Goal: Task Accomplishment & Management: Use online tool/utility

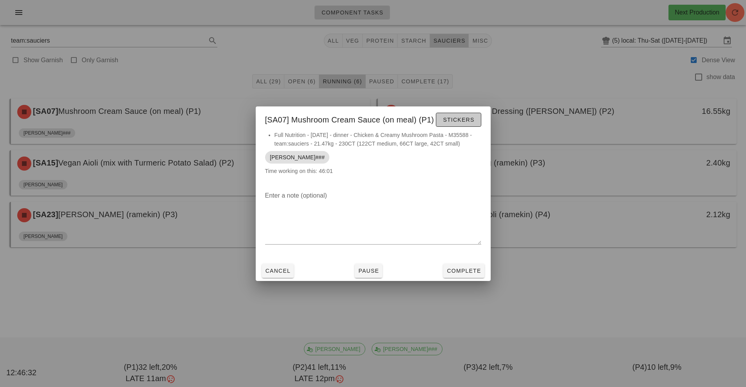
click at [461, 127] on button "Stickers" at bounding box center [458, 120] width 45 height 14
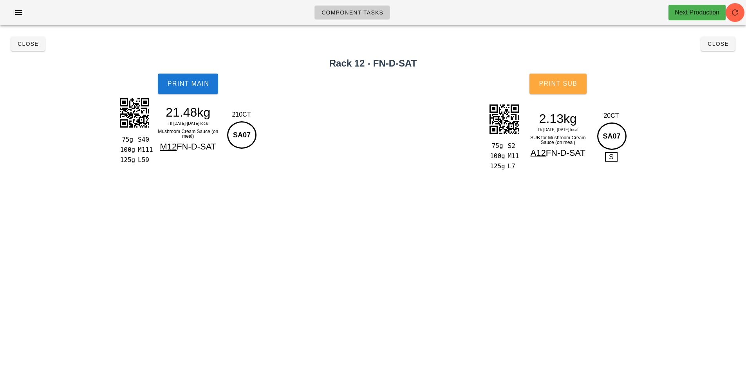
click at [574, 86] on span "Print Sub" at bounding box center [558, 83] width 39 height 7
click at [568, 85] on span "Print Sub" at bounding box center [558, 83] width 39 height 7
click at [35, 51] on button "Close" at bounding box center [28, 44] width 34 height 14
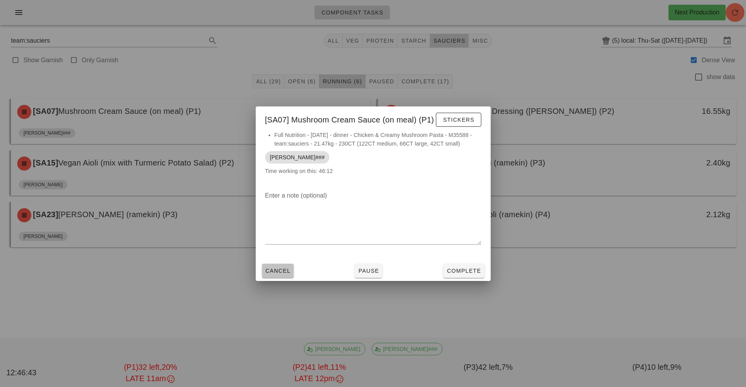
click at [274, 271] on span "Cancel" at bounding box center [278, 271] width 26 height 6
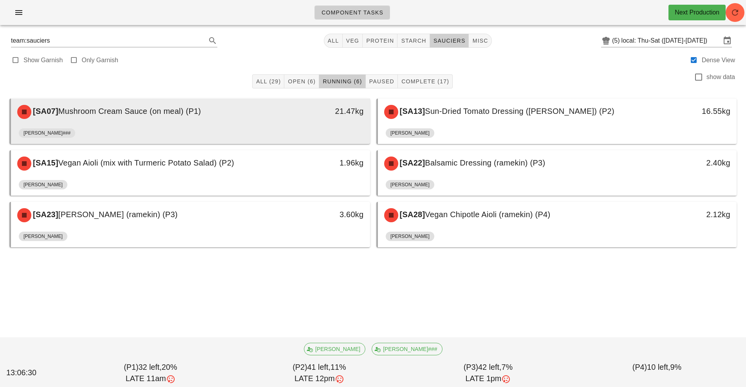
click at [270, 124] on div "[SA07] Mushroom Cream Sauce (on meal) (P1) 21.47kg" at bounding box center [190, 112] width 359 height 27
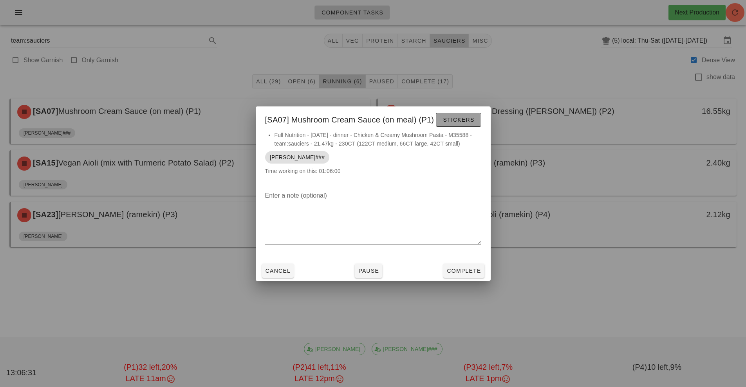
click at [460, 125] on button "Stickers" at bounding box center [458, 120] width 45 height 14
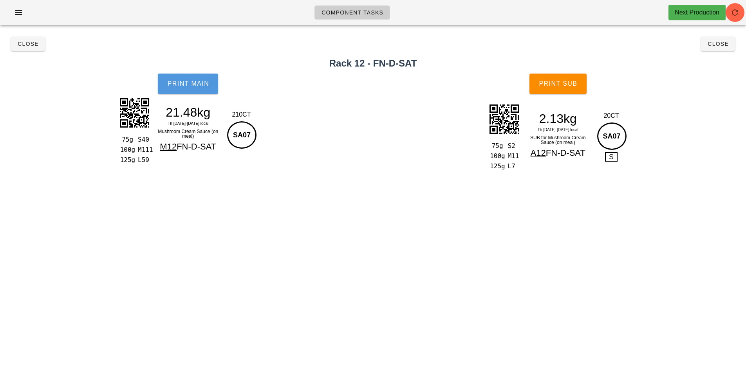
click at [192, 80] on button "Print Main" at bounding box center [188, 84] width 60 height 20
click at [179, 88] on button "Print Main" at bounding box center [188, 84] width 60 height 20
click at [22, 43] on span "Close" at bounding box center [28, 44] width 22 height 6
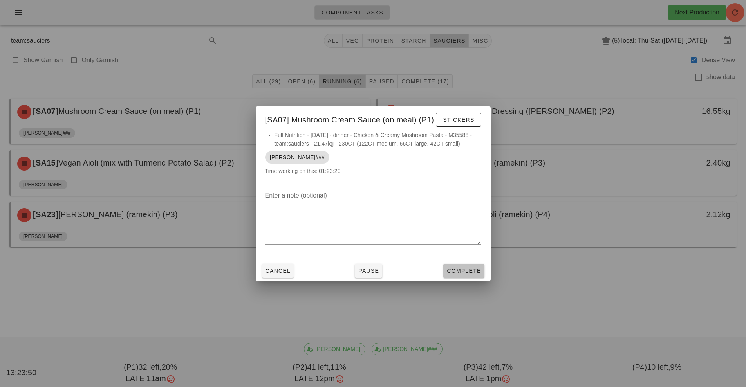
click at [461, 270] on span "Complete" at bounding box center [464, 271] width 34 height 6
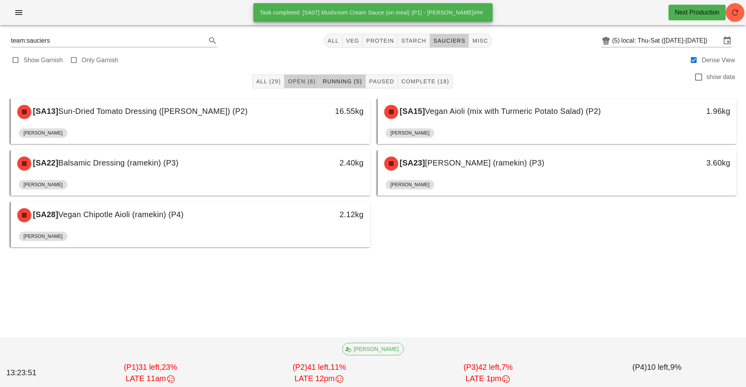
click at [304, 84] on span "Open (6)" at bounding box center [302, 81] width 28 height 6
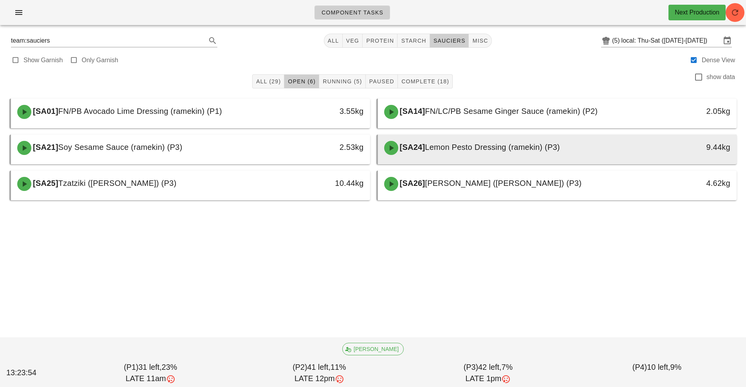
click at [447, 154] on div "[SA24] Lemon Pesto Dressing (ramekin) (P3)" at bounding box center [513, 148] width 267 height 24
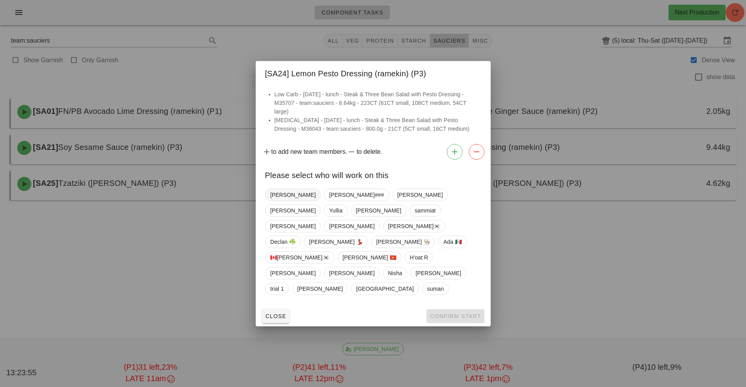
click at [281, 201] on span "[PERSON_NAME]" at bounding box center [292, 195] width 45 height 12
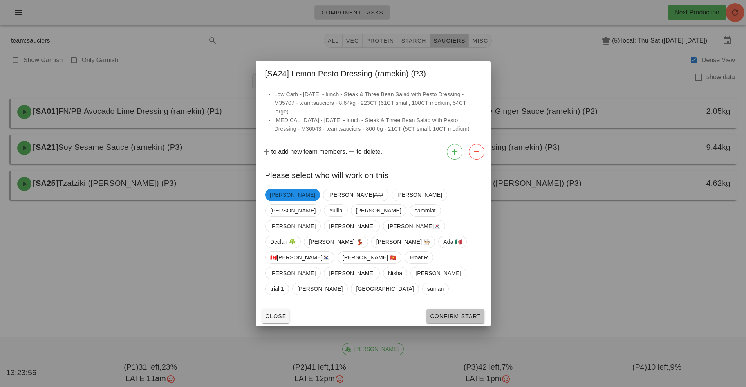
click at [454, 313] on span "Confirm Start" at bounding box center [455, 316] width 51 height 6
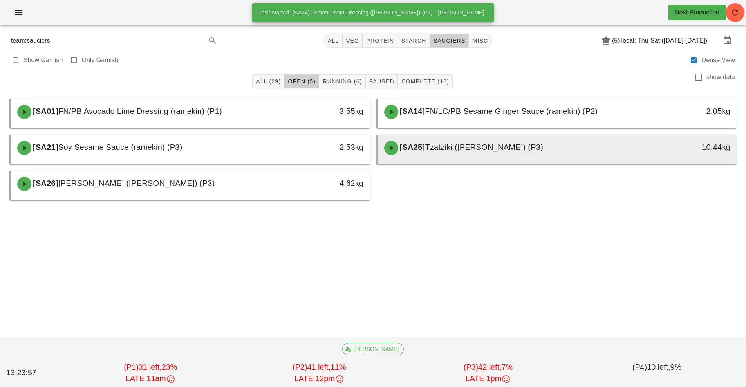
click at [449, 152] on div "[SA25] Tzatziki ([PERSON_NAME]) (P3)" at bounding box center [513, 148] width 267 height 24
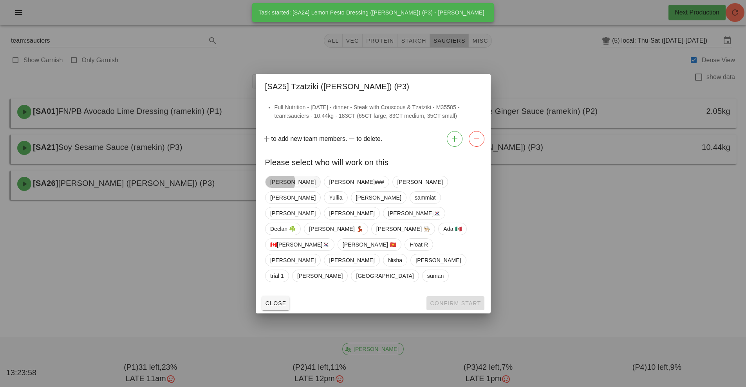
click at [276, 188] on span "[PERSON_NAME]" at bounding box center [292, 182] width 45 height 12
click at [450, 300] on span "Confirm Start" at bounding box center [455, 303] width 51 height 6
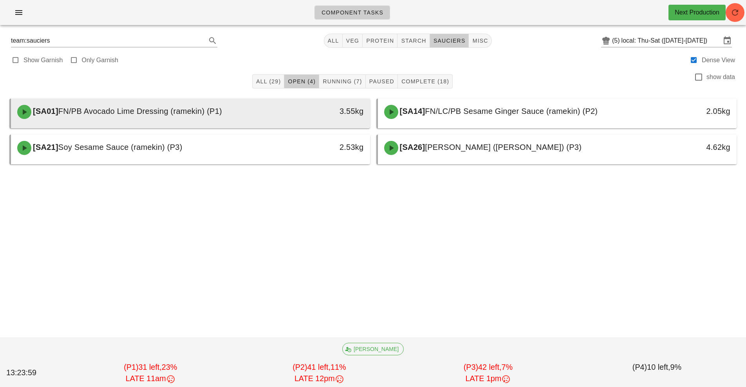
click at [298, 116] on div "3.55kg" at bounding box center [324, 111] width 80 height 13
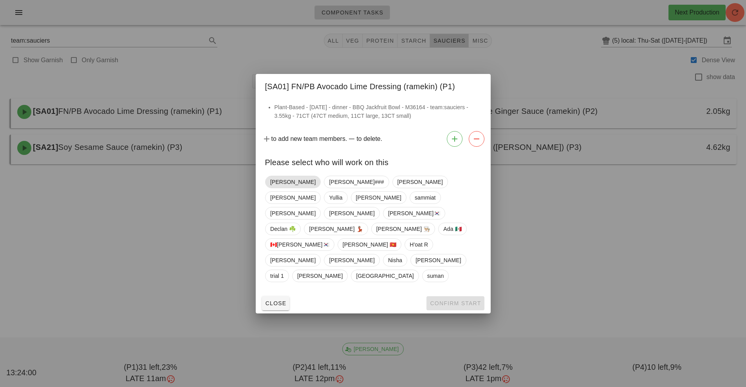
click at [276, 188] on span "[PERSON_NAME]" at bounding box center [292, 182] width 45 height 12
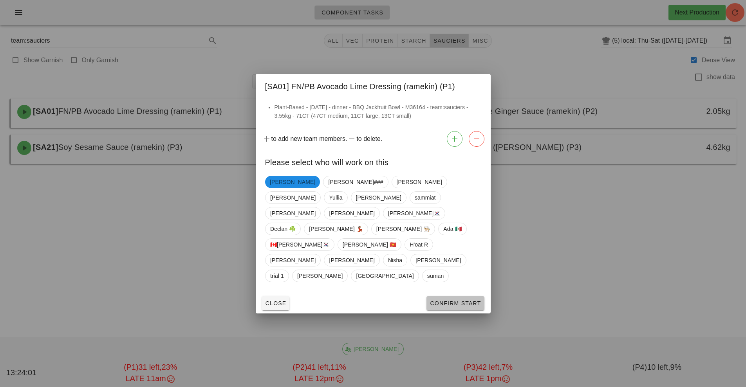
click at [459, 300] on span "Confirm Start" at bounding box center [455, 303] width 51 height 6
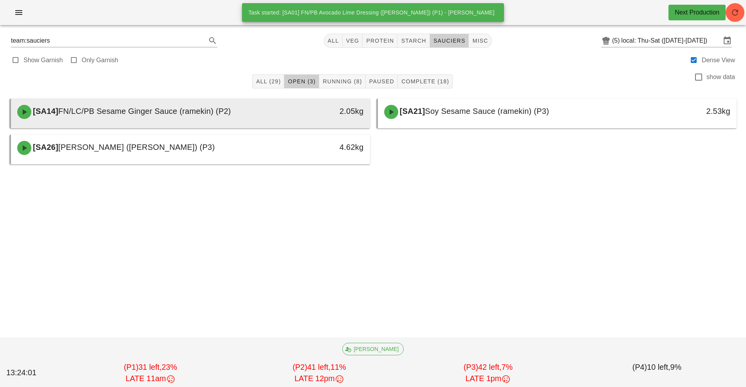
click at [276, 118] on div "[SA14] FN/LC/PB Sesame Ginger Sauce (ramekin) (P2)" at bounding box center [146, 112] width 267 height 24
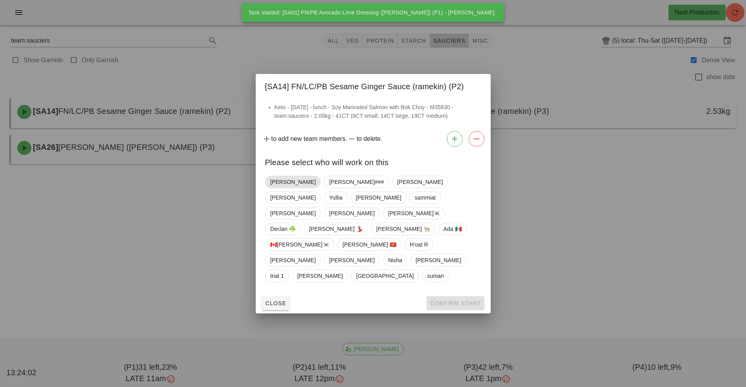
click at [278, 188] on span "[PERSON_NAME]" at bounding box center [292, 182] width 45 height 12
click at [446, 300] on span "Confirm Start" at bounding box center [455, 303] width 51 height 6
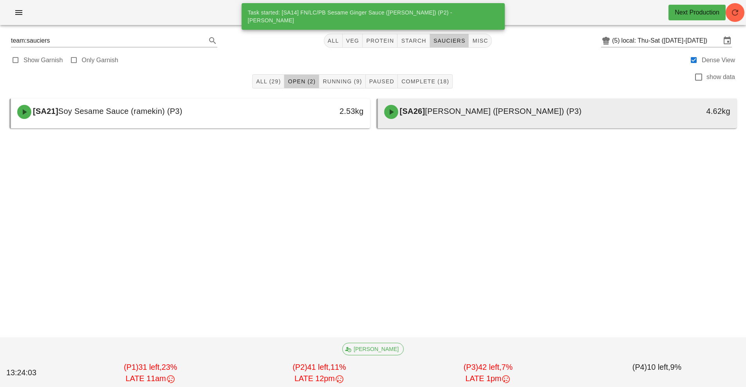
click at [422, 119] on div "[SA26] [PERSON_NAME] ([PERSON_NAME]) (P3)" at bounding box center [513, 112] width 267 height 24
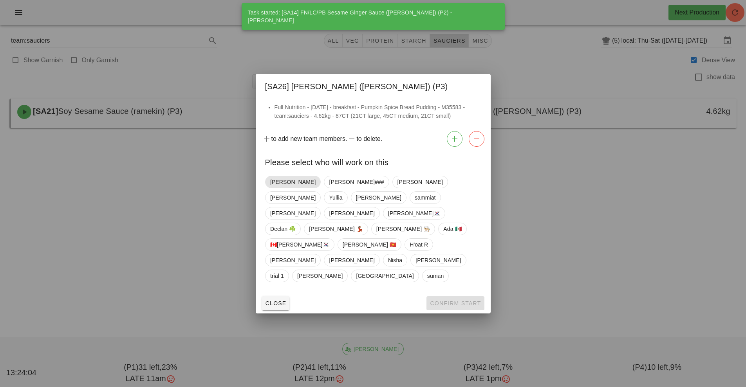
click at [277, 188] on span "[PERSON_NAME]" at bounding box center [292, 182] width 45 height 12
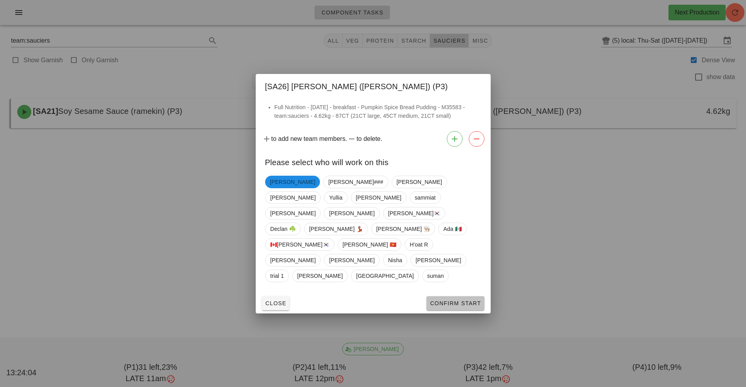
click at [440, 297] on button "Confirm Start" at bounding box center [456, 304] width 58 height 14
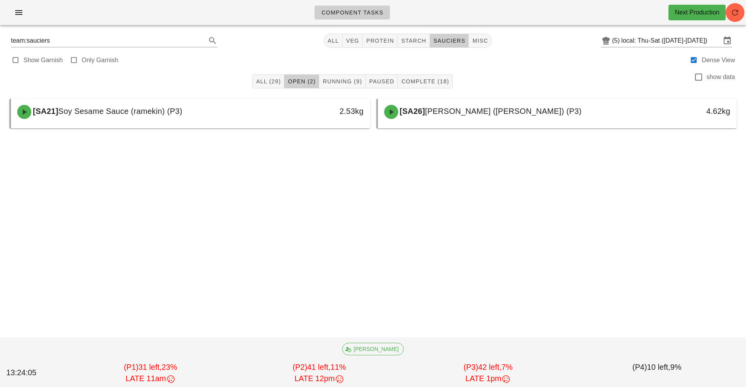
click at [317, 119] on div "2.53kg" at bounding box center [323, 112] width 89 height 24
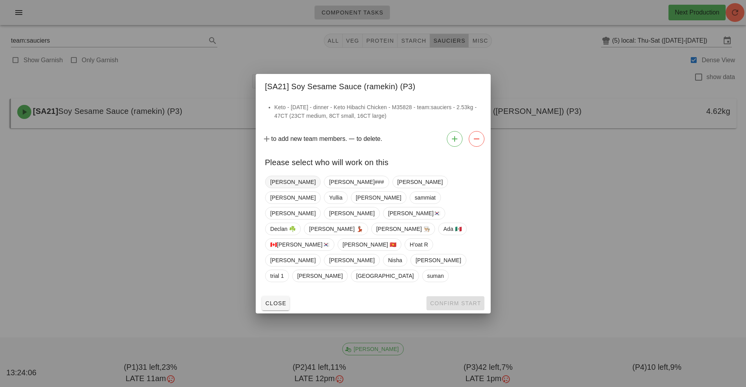
click at [282, 188] on span "[PERSON_NAME]" at bounding box center [292, 182] width 45 height 12
click at [470, 297] on button "Confirm Start" at bounding box center [456, 304] width 58 height 14
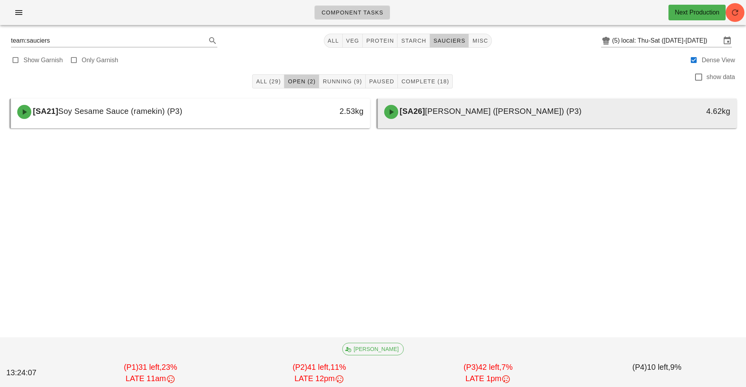
click at [423, 107] on span "[SA26]" at bounding box center [411, 111] width 27 height 9
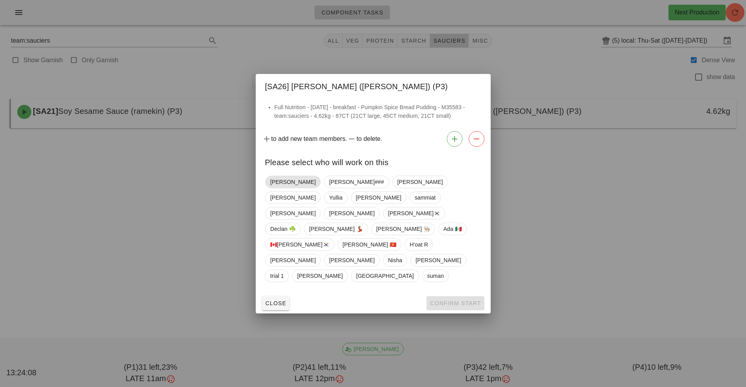
click at [283, 188] on span "[PERSON_NAME]" at bounding box center [292, 182] width 45 height 12
click at [458, 300] on span "Confirm Start" at bounding box center [455, 303] width 51 height 6
